Goal: Task Accomplishment & Management: Manage account settings

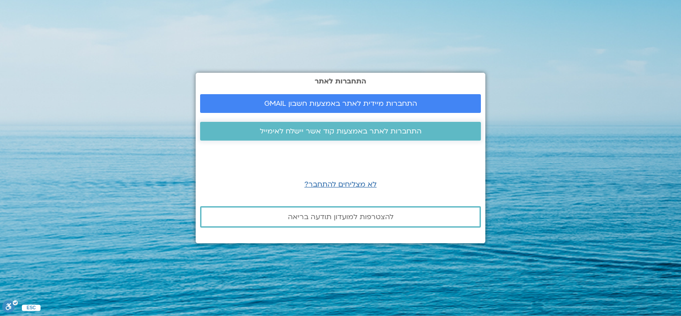
click at [357, 132] on span "התחברות לאתר באמצעות קוד אשר יישלח לאימייל" at bounding box center [341, 131] width 162 height 8
click at [369, 131] on span "התחברות לאתר באמצעות קוד אשר יישלח לאימייל" at bounding box center [341, 131] width 162 height 8
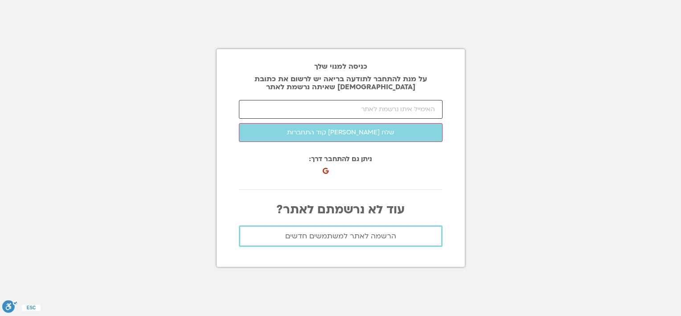
click at [392, 111] on input "email" at bounding box center [341, 109] width 204 height 19
type input "haim@plastart-medical.com"
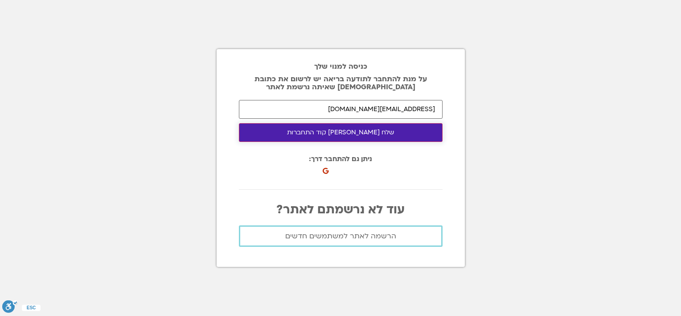
click at [375, 135] on button "שלח [PERSON_NAME] קוד התחברות" at bounding box center [341, 132] width 204 height 19
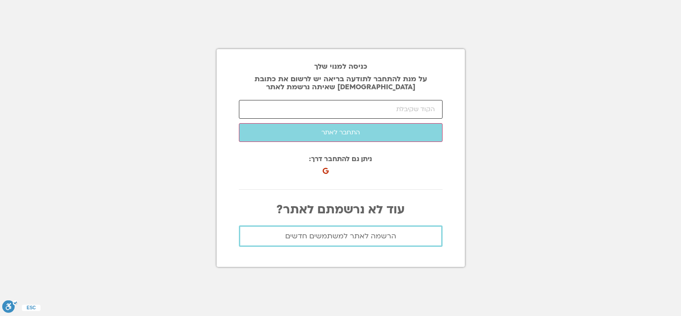
click at [338, 114] on input "number" at bounding box center [341, 109] width 204 height 19
click at [338, 111] on input "number" at bounding box center [341, 109] width 204 height 19
click at [337, 111] on input "number" at bounding box center [341, 109] width 204 height 19
click at [330, 108] on input "number" at bounding box center [341, 109] width 204 height 19
drag, startPoint x: 303, startPoint y: 168, endPoint x: 219, endPoint y: 287, distance: 145.6
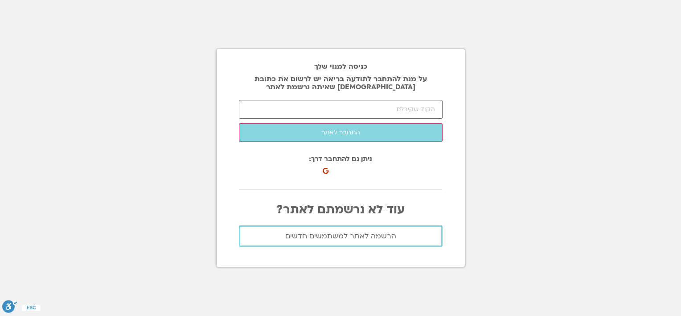
click at [264, 241] on div "כניסה למנוי שלך על מנת להתחבר לתודעה בריאה יש לרשום את כתובת האיימל שאיתה נרשמת…" at bounding box center [341, 158] width 248 height 218
click at [396, 105] on input "number" at bounding box center [341, 109] width 204 height 19
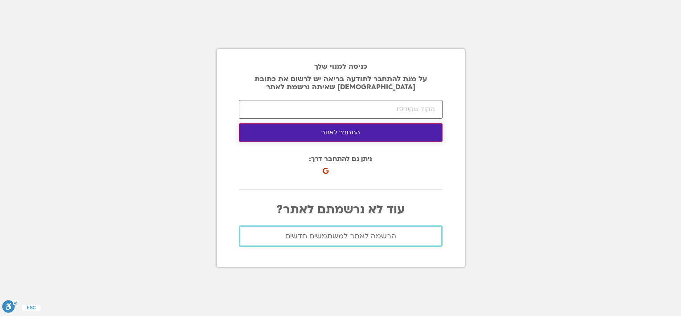
click at [361, 137] on button "התחבר לאתר" at bounding box center [341, 132] width 204 height 19
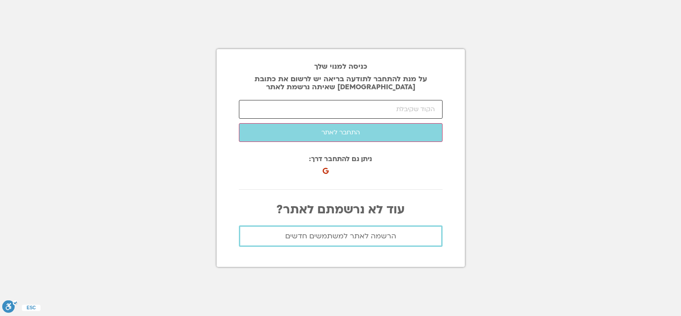
click at [325, 111] on input "number" at bounding box center [341, 109] width 204 height 19
click at [425, 107] on input "number" at bounding box center [341, 109] width 204 height 19
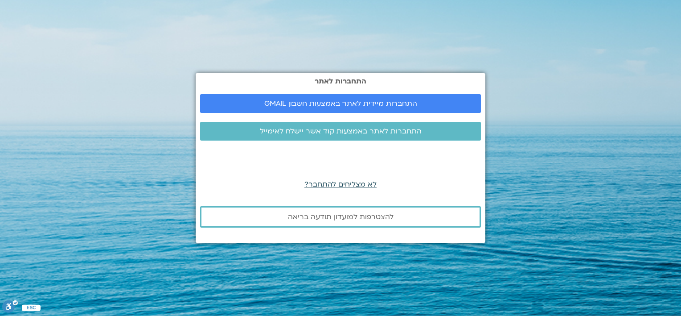
click at [348, 183] on span "לא מצליחים להתחבר?" at bounding box center [341, 184] width 72 height 10
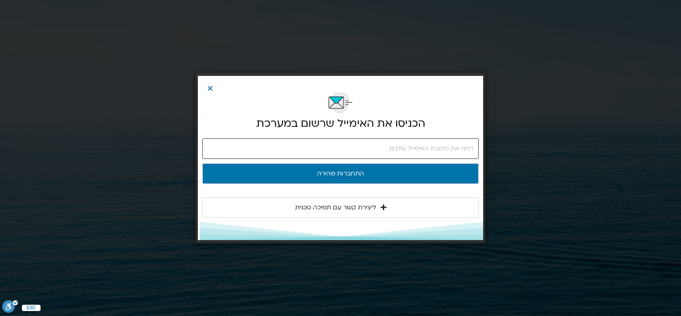
click at [339, 150] on input "email" at bounding box center [340, 148] width 277 height 21
type input "haim@plastart-tech.com"
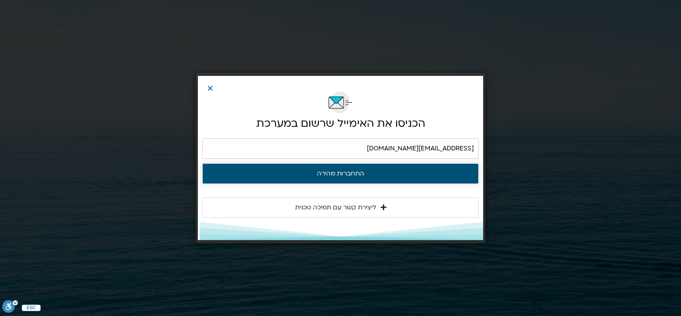
click at [353, 177] on button "התחברות מהירה" at bounding box center [340, 173] width 277 height 21
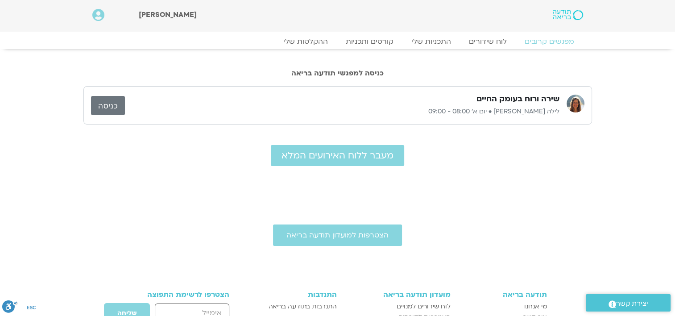
click at [112, 109] on link "כניסה" at bounding box center [108, 105] width 34 height 19
